Goal: Information Seeking & Learning: Learn about a topic

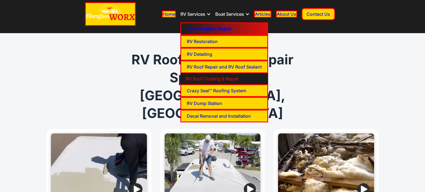
scroll to position [23, 0]
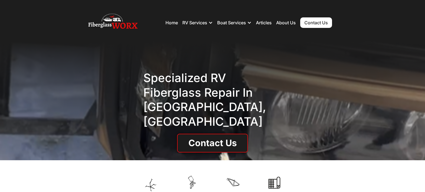
click at [355, 110] on div "Specialized RV Fiberglass repair in Denver, CO Contact Us" at bounding box center [212, 101] width 425 height 120
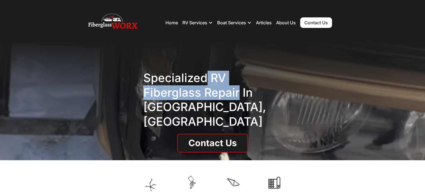
copy h1 "RV Fiberglass repair"
drag, startPoint x: 208, startPoint y: 82, endPoint x: 240, endPoint y: 98, distance: 36.1
click at [239, 99] on h1 "Specialized RV Fiberglass repair in Denver, CO" at bounding box center [212, 100] width 138 height 58
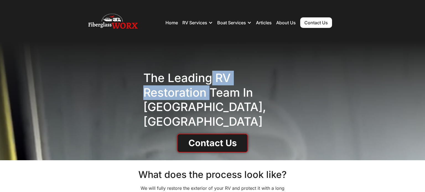
drag, startPoint x: 211, startPoint y: 80, endPoint x: 210, endPoint y: 98, distance: 18.0
click at [210, 98] on h1 "The Leading RV Restoration Team in Denver, CO" at bounding box center [212, 100] width 138 height 58
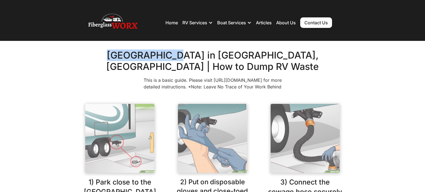
copy h2 "Dump Station"
drag, startPoint x: 115, startPoint y: 53, endPoint x: 156, endPoint y: 51, distance: 41.6
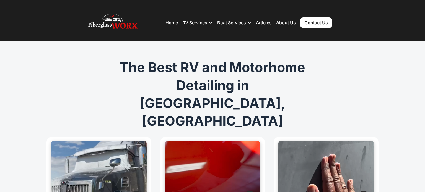
click at [169, 83] on h1 "The Best RV and Motorhome Detailing in [GEOGRAPHIC_DATA], [GEOGRAPHIC_DATA]" at bounding box center [212, 95] width 213 height 72
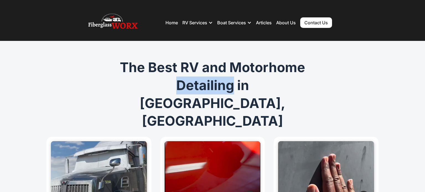
click at [169, 83] on h1 "The Best RV and Motorhome Detailing in [GEOGRAPHIC_DATA], [GEOGRAPHIC_DATA]" at bounding box center [212, 95] width 213 height 72
copy h1 "Detailing"
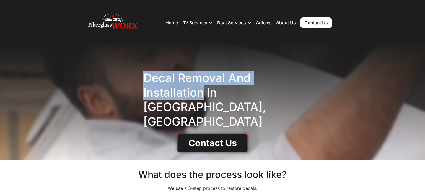
copy h1 "Decal Removal and installation"
drag, startPoint x: 133, startPoint y: 81, endPoint x: 205, endPoint y: 87, distance: 71.7
click at [204, 102] on div "Decal Removal and installation in [GEOGRAPHIC_DATA], [GEOGRAPHIC_DATA] Contact …" at bounding box center [212, 101] width 425 height 120
